Goal: Information Seeking & Learning: Learn about a topic

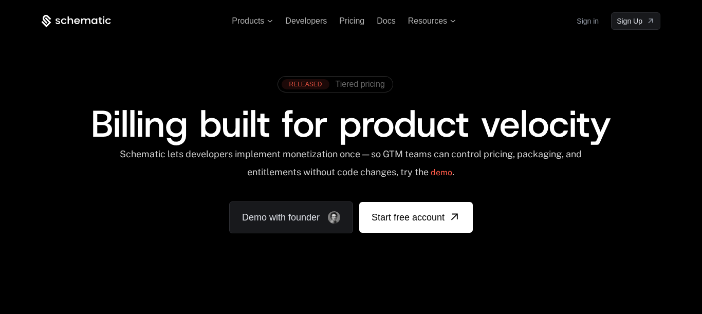
click at [346, 89] on span "Tiered pricing" at bounding box center [360, 84] width 49 height 9
click at [304, 89] on div "RELEASED" at bounding box center [305, 84] width 47 height 10
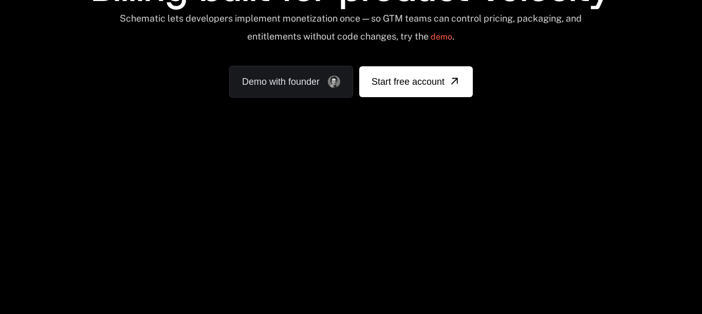
scroll to position [204, 0]
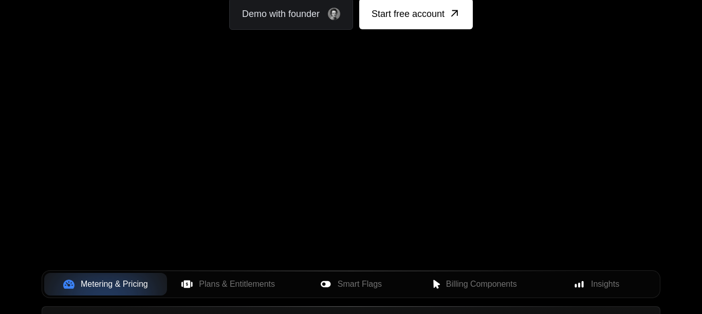
click at [400, 212] on div "Your browser does not support the video tag." at bounding box center [351, 99] width 668 height 433
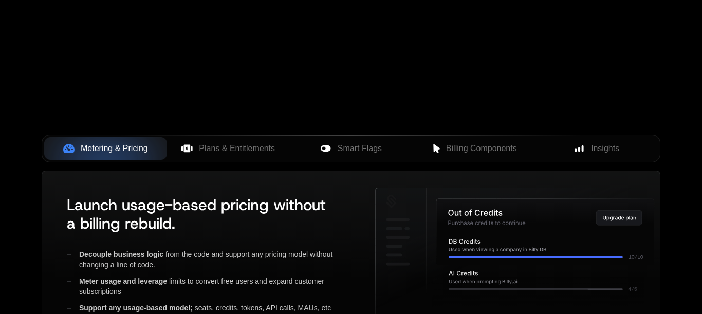
scroll to position [0, 0]
